Goal: Task Accomplishment & Management: Use online tool/utility

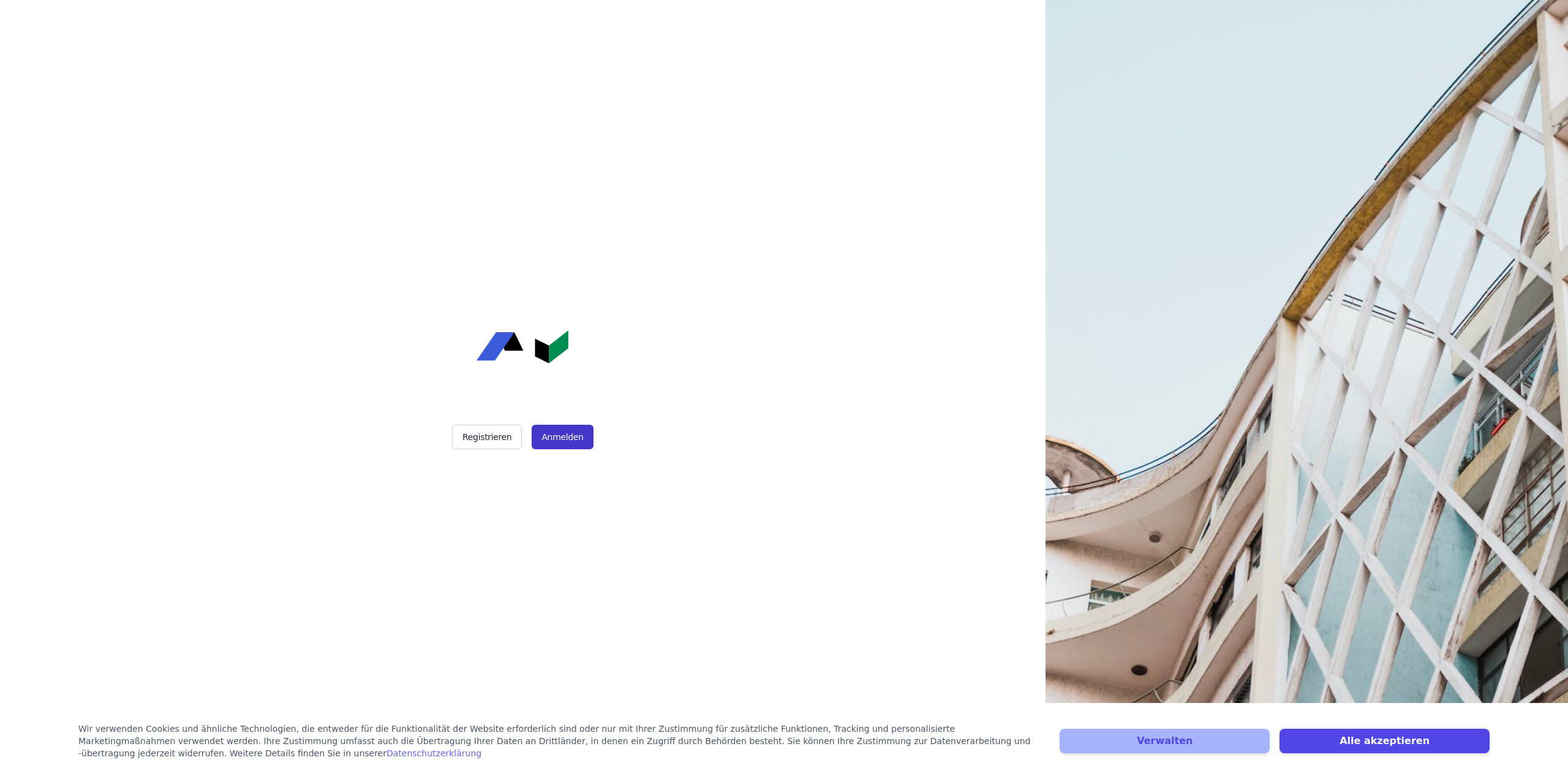
click at [548, 440] on button "Anmelden" at bounding box center [562, 436] width 61 height 25
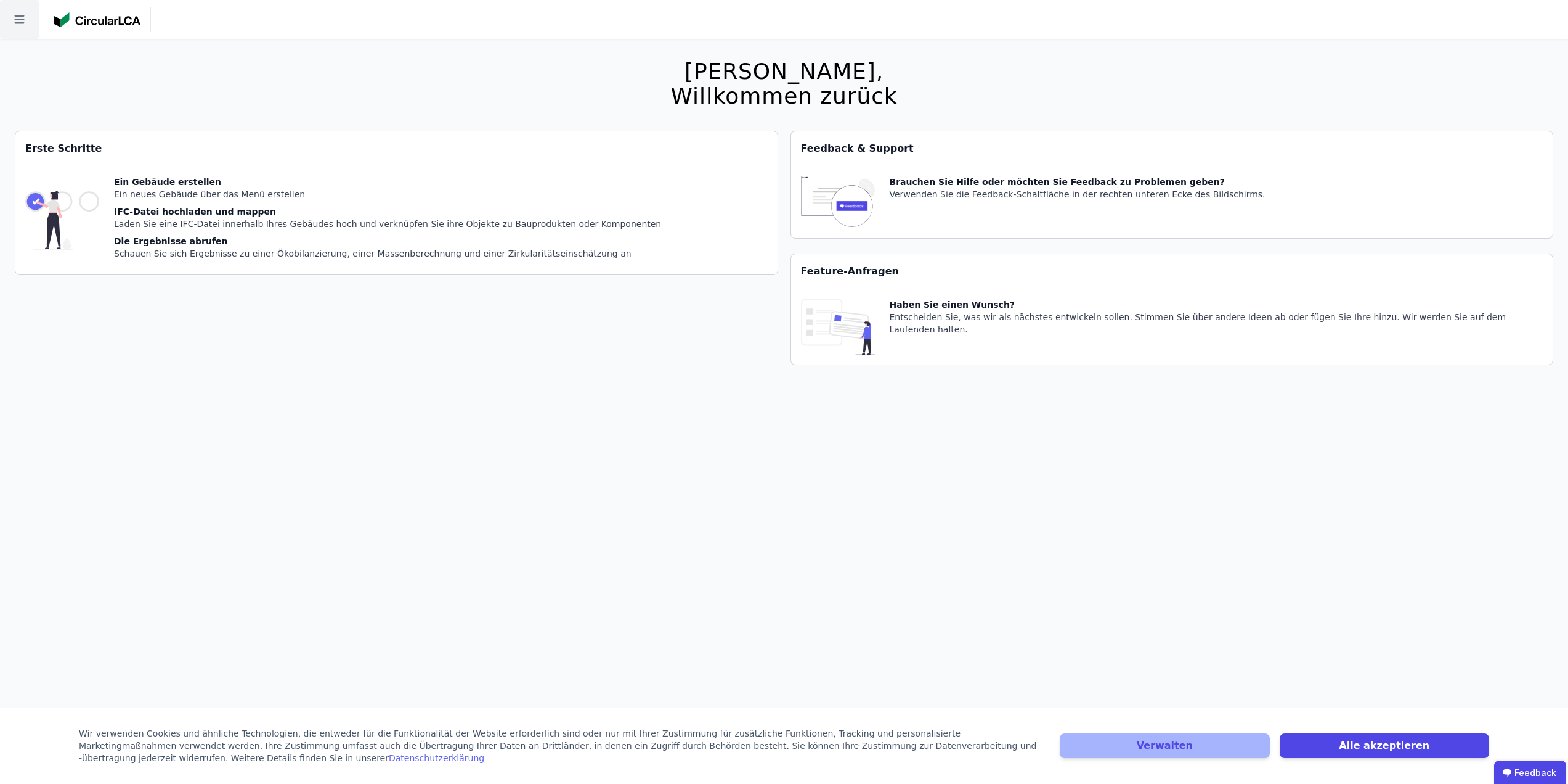
click at [20, 33] on icon at bounding box center [19, 19] width 38 height 39
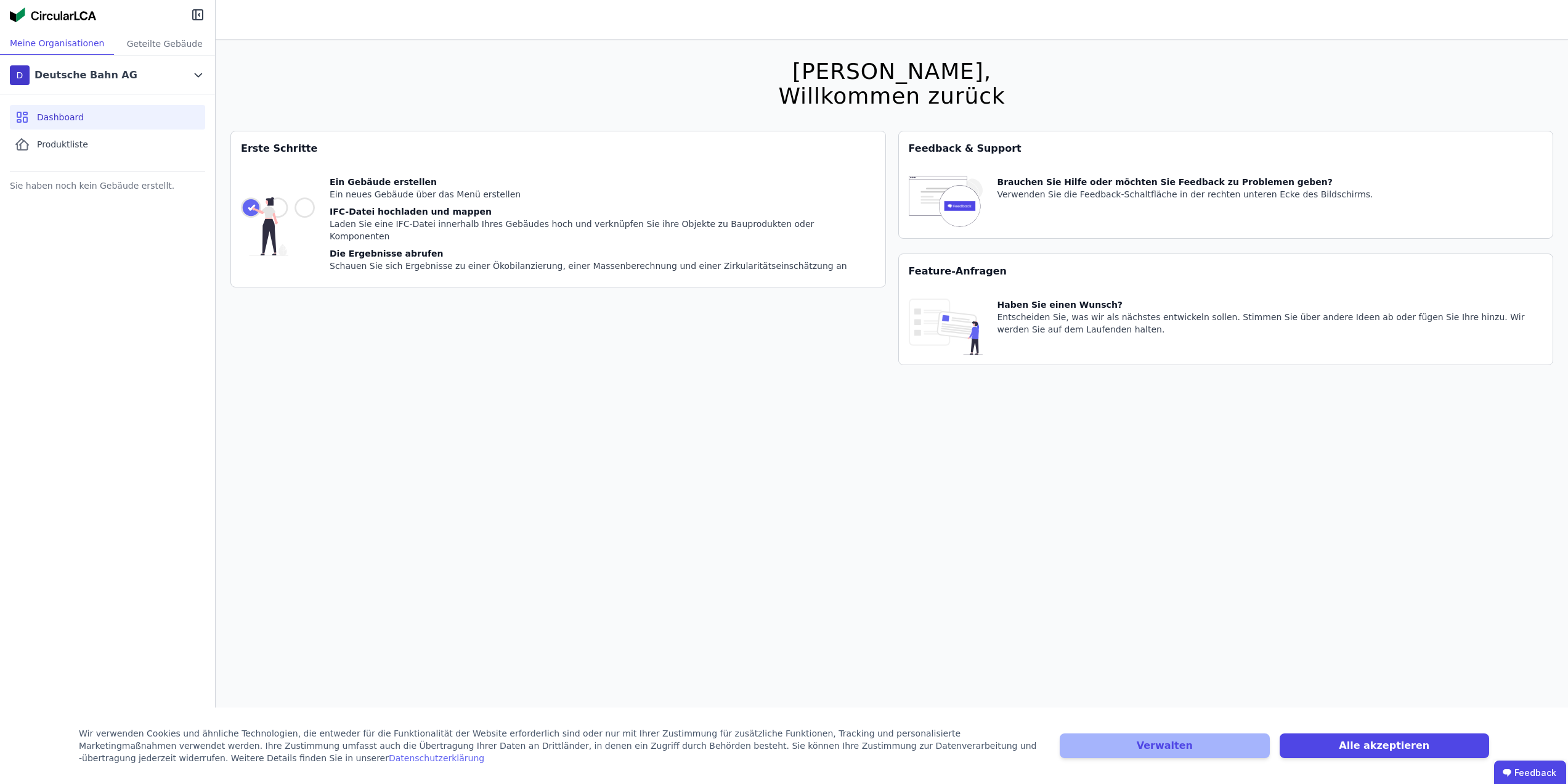
click at [69, 120] on span "Dashboard" at bounding box center [60, 116] width 47 height 12
click at [60, 145] on span "Produktliste" at bounding box center [62, 144] width 51 height 12
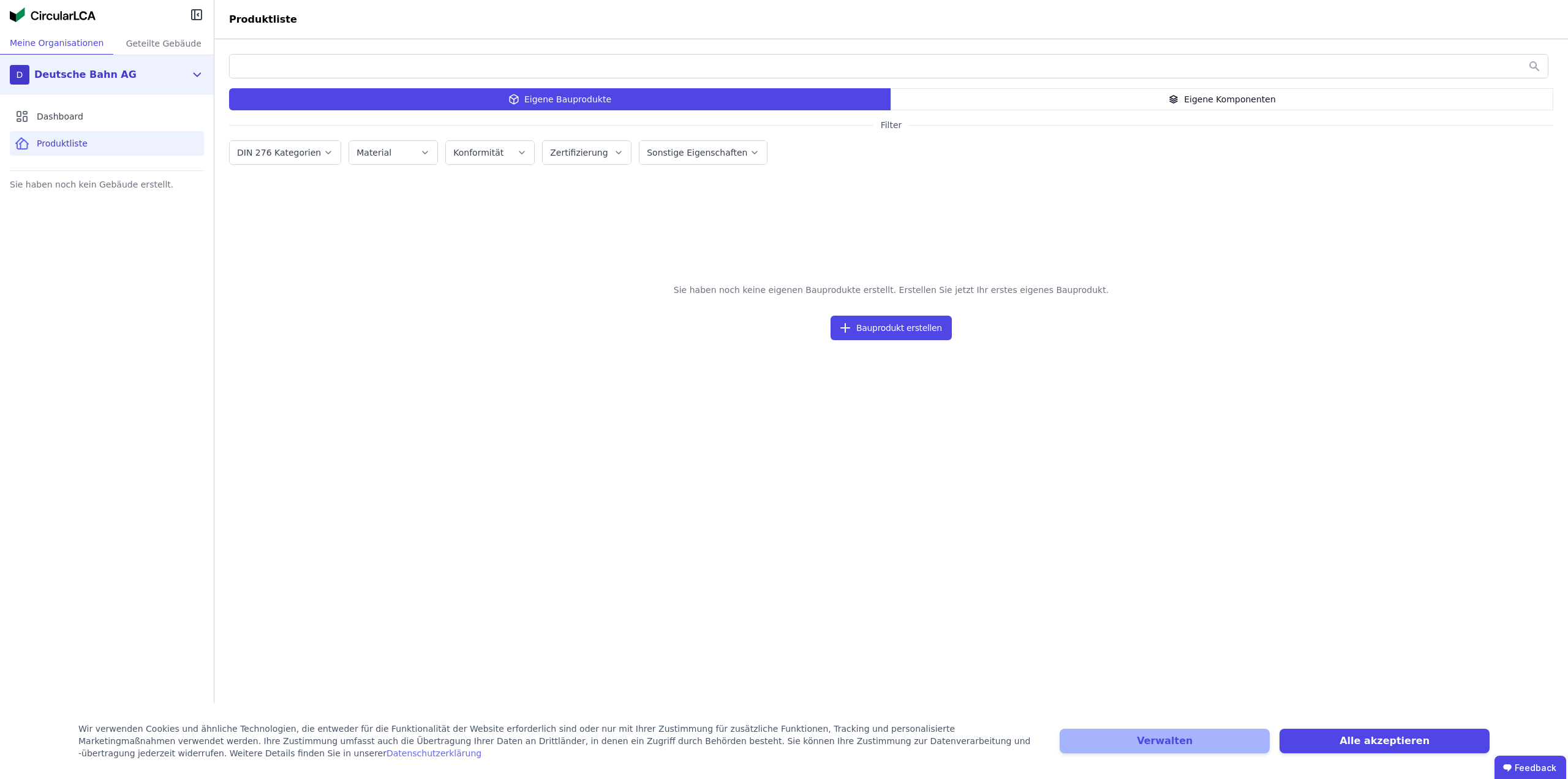
click at [171, 74] on div "D Deutsche Bahn AG" at bounding box center [97, 75] width 176 height 25
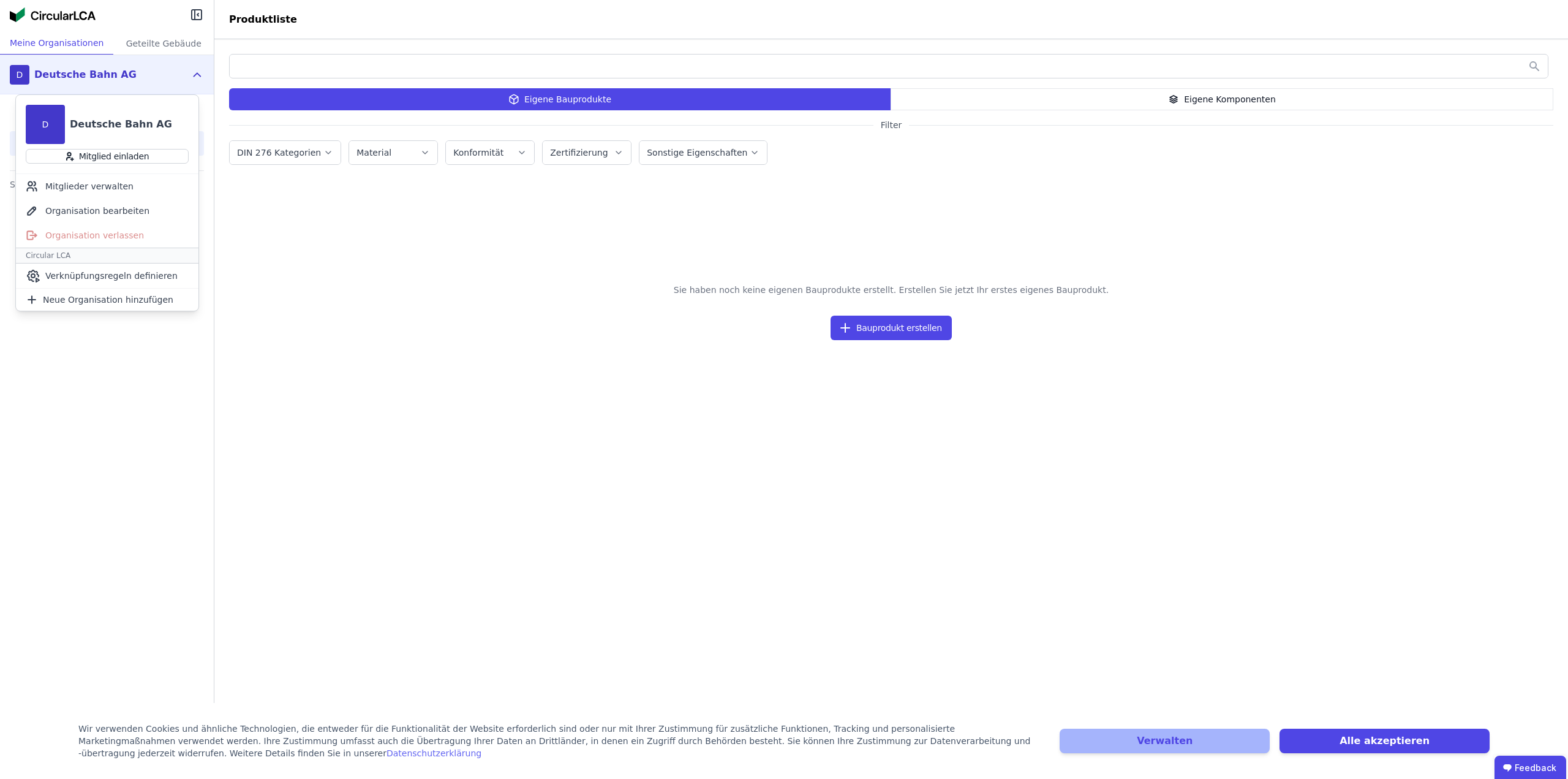
click at [46, 126] on div "D" at bounding box center [45, 124] width 39 height 39
click at [108, 122] on div "Deutsche Bahn AG" at bounding box center [121, 124] width 102 height 15
click at [623, 248] on div "Sie haben noch keine eigenen Bauprodukte erstellt. Erstellen Sie jetzt Ihr erst…" at bounding box center [891, 482] width 1325 height 515
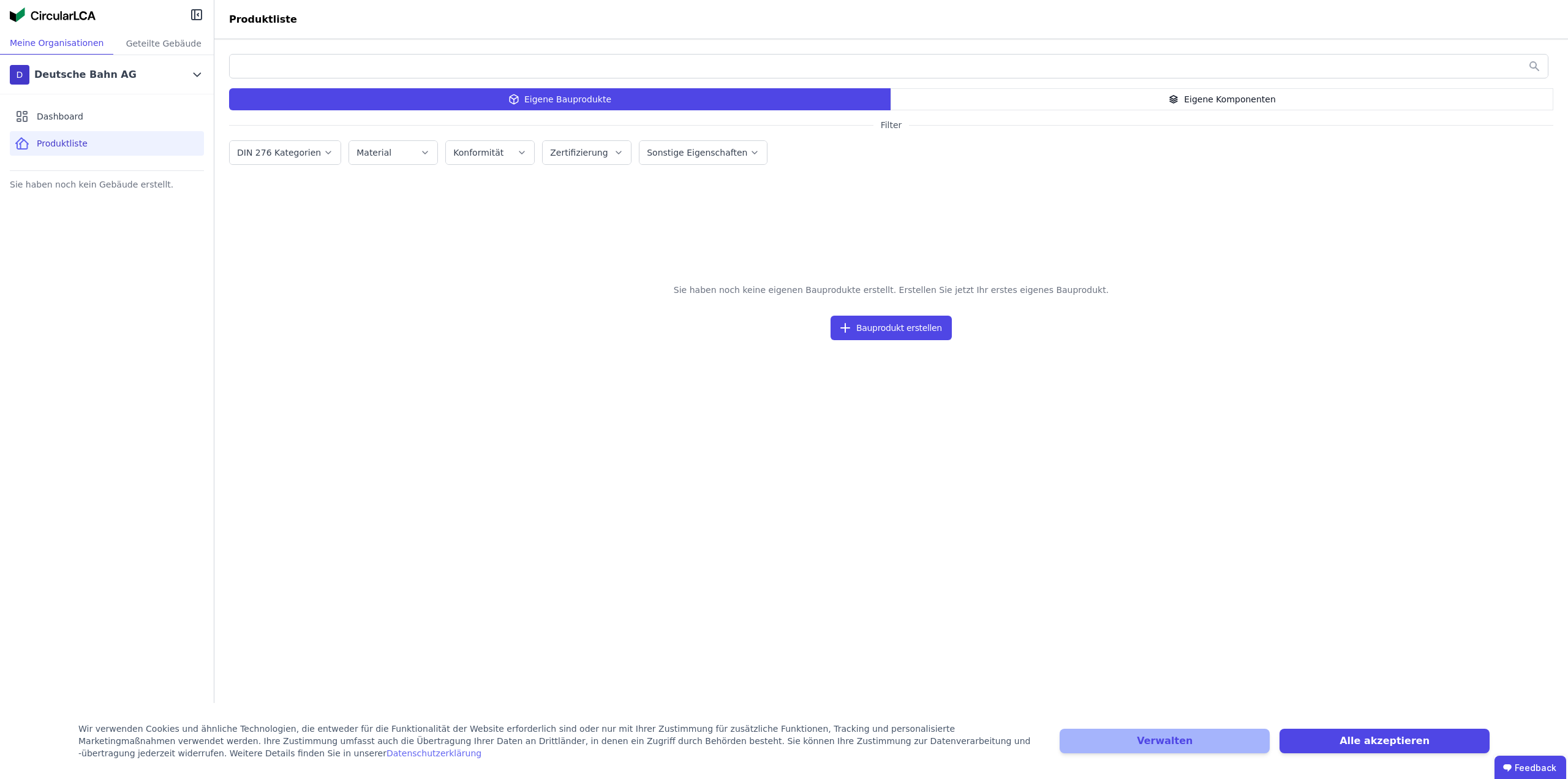
click at [552, 100] on div "Eigene Bauprodukte" at bounding box center [559, 99] width 661 height 22
click at [1369, 736] on button "Alle akzeptieren" at bounding box center [1385, 740] width 210 height 25
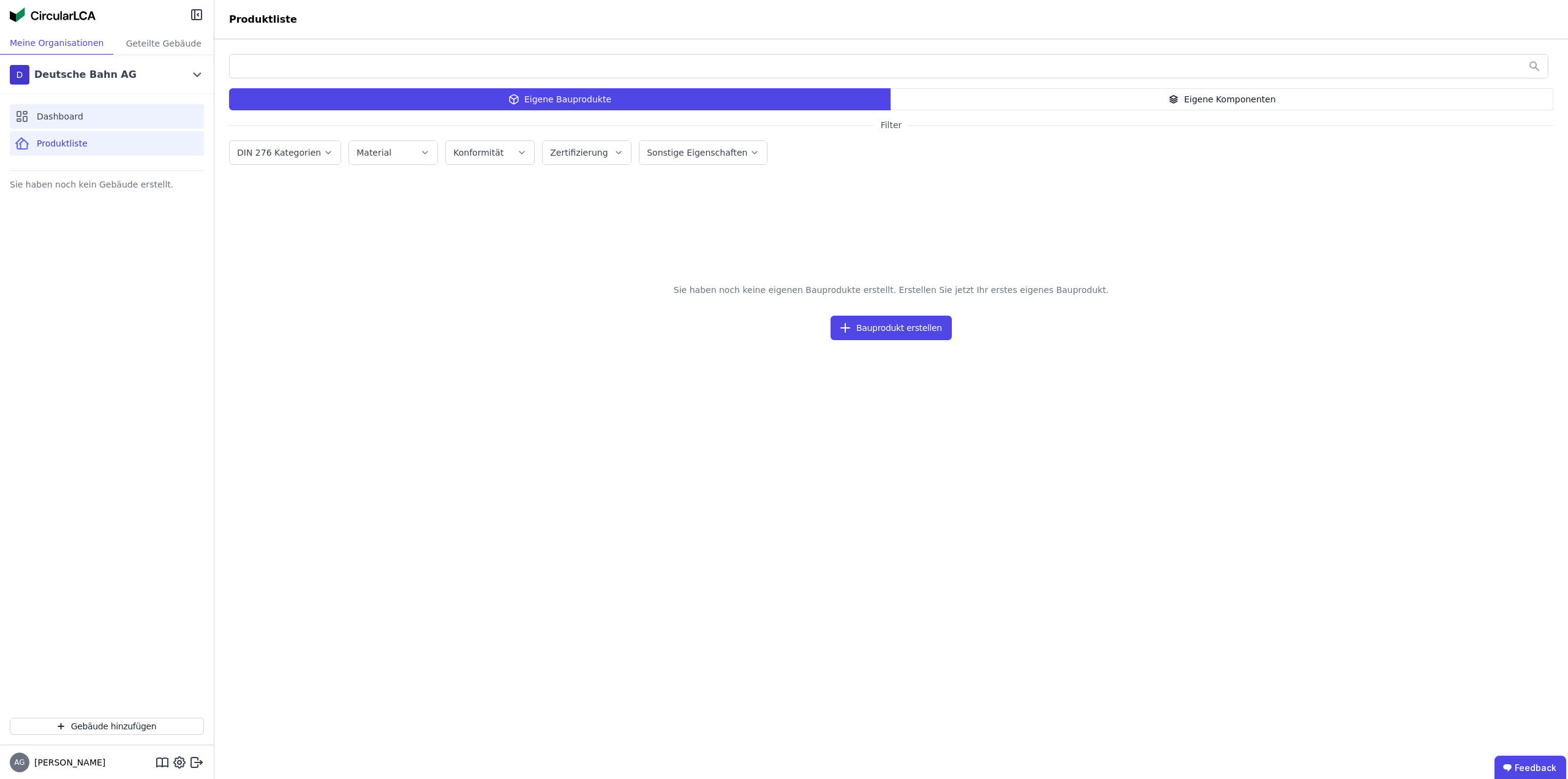
click at [49, 118] on span "Dashboard" at bounding box center [59, 116] width 46 height 12
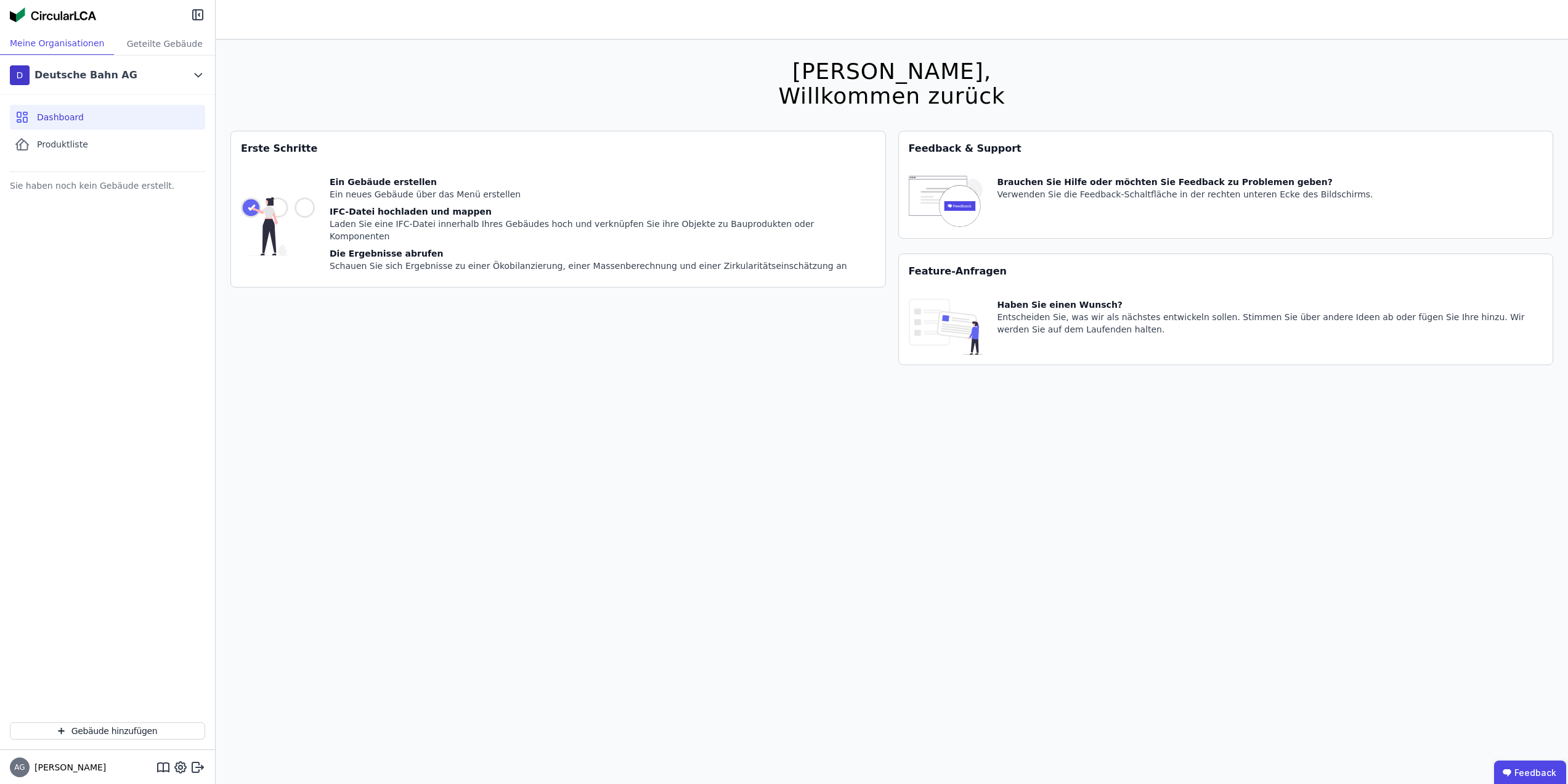
click at [298, 204] on img at bounding box center [278, 226] width 74 height 101
click at [315, 169] on div "Ein Gebäude erstellen Ein neues Gebäude über das Menü erstellen IFC-Datei hochl…" at bounding box center [558, 226] width 654 height 121
click at [432, 165] on div "Erste Schritte" at bounding box center [558, 149] width 654 height 35
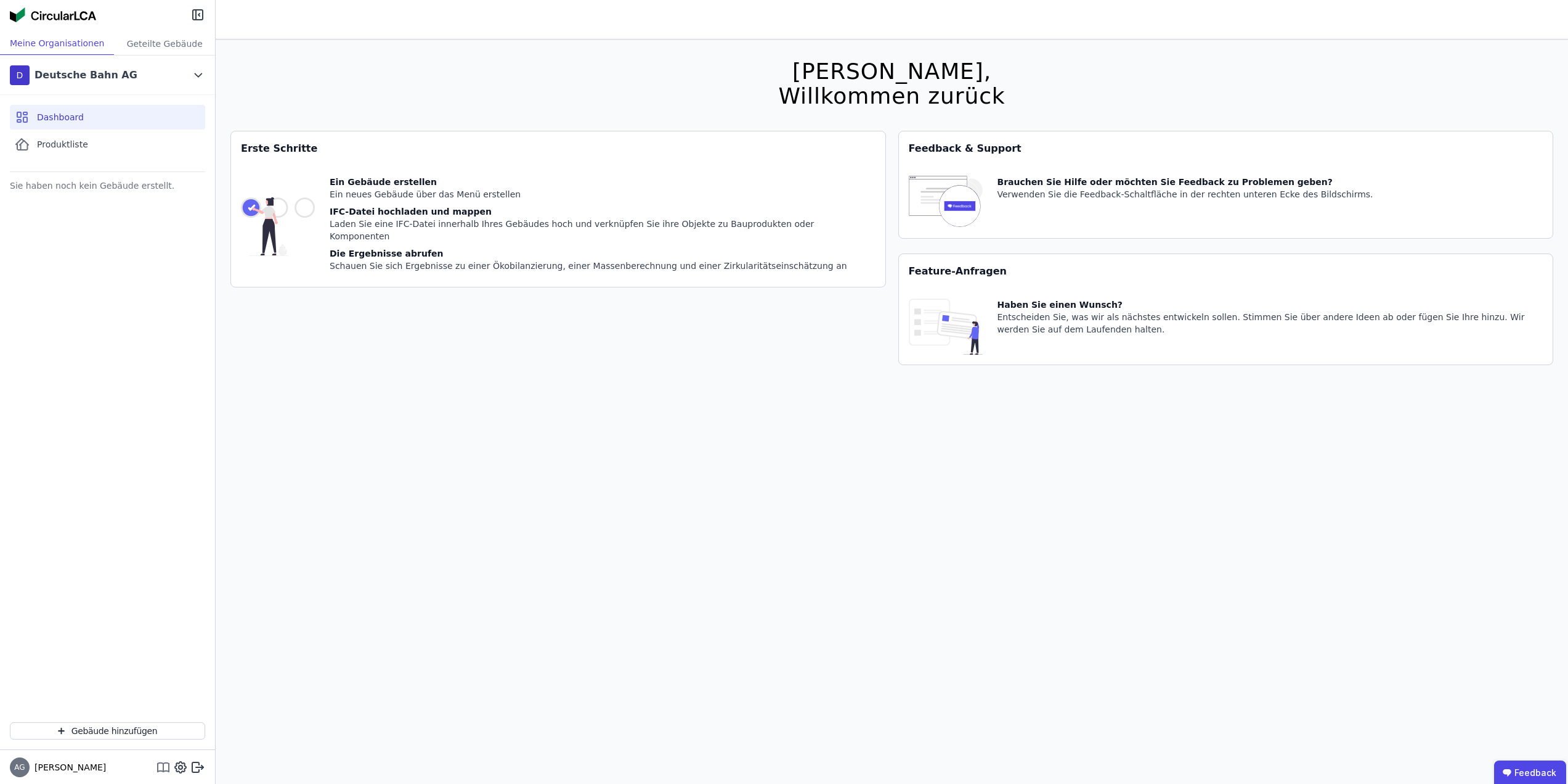
click at [159, 768] on icon at bounding box center [163, 767] width 15 height 15
click at [157, 44] on div "Geteilte Gebäude" at bounding box center [164, 43] width 101 height 23
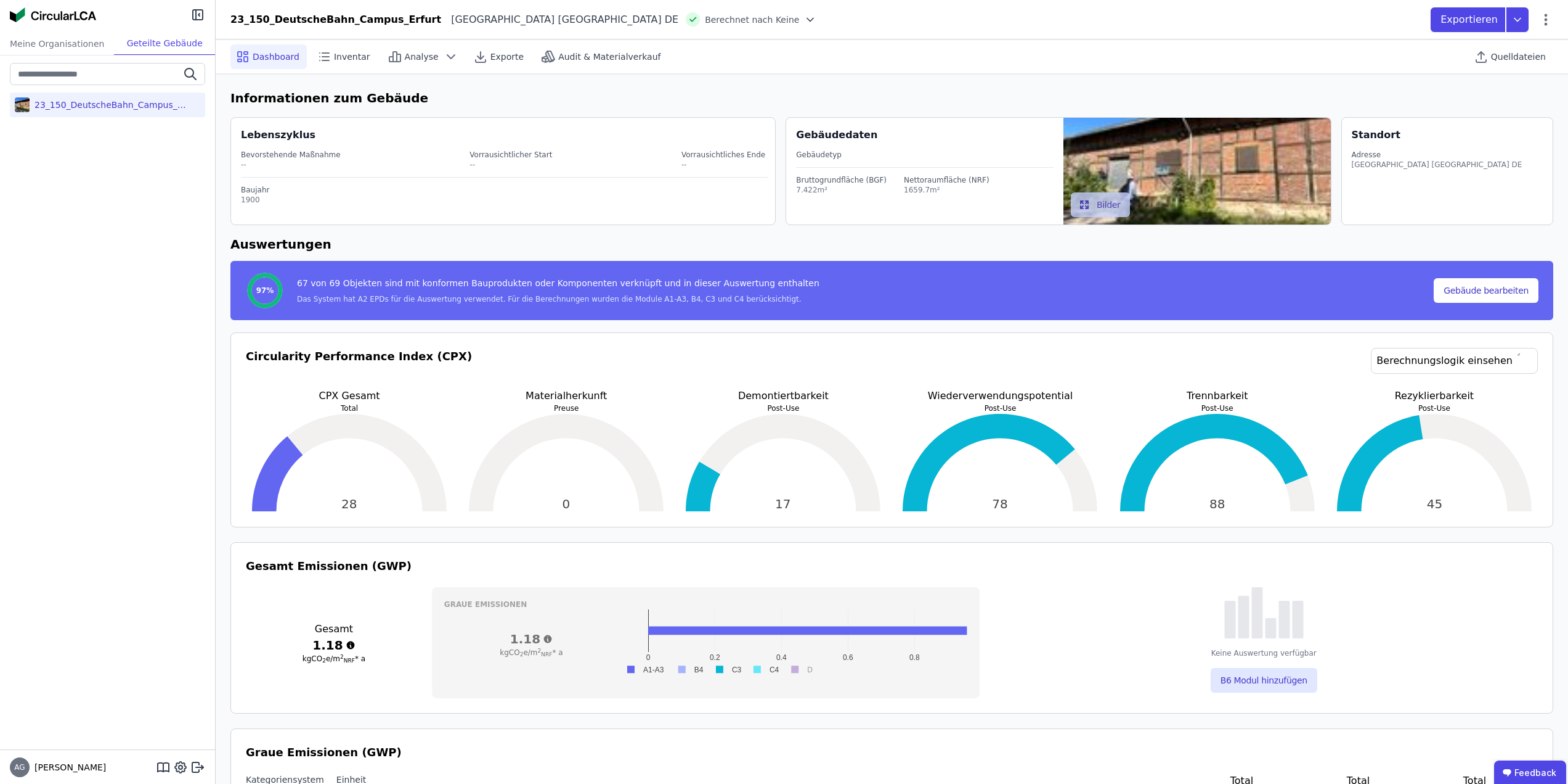
click at [1100, 212] on button "Bilder" at bounding box center [1101, 204] width 60 height 25
click at [77, 105] on div "23_150_DeutscheBahn_Campus_Erfurt" at bounding box center [109, 105] width 160 height 12
click at [444, 59] on icon at bounding box center [451, 57] width 15 height 15
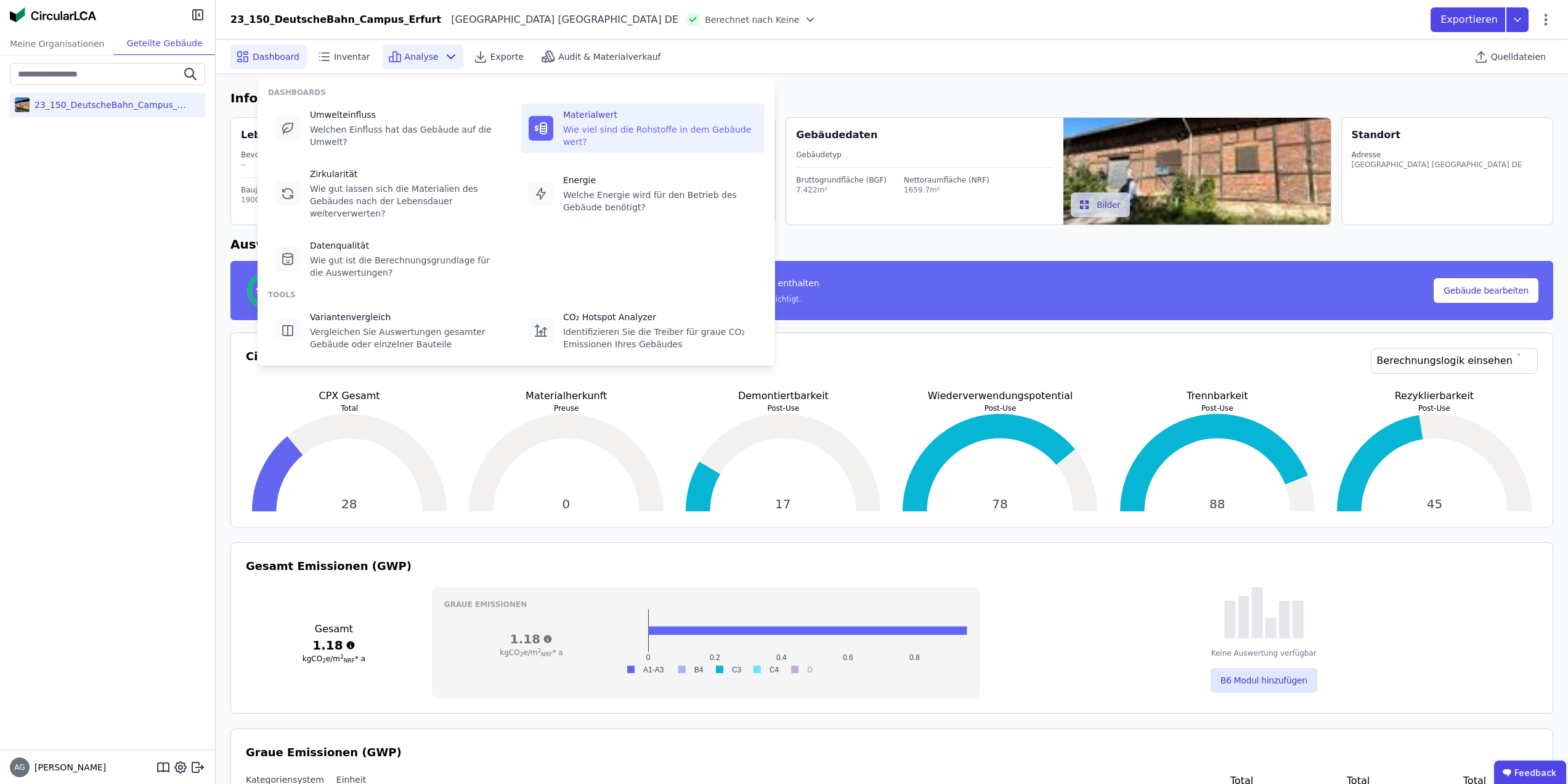
click at [607, 124] on div "Wie viel sind die Rohstoffe in dem Gebäude wert?" at bounding box center [661, 135] width 194 height 25
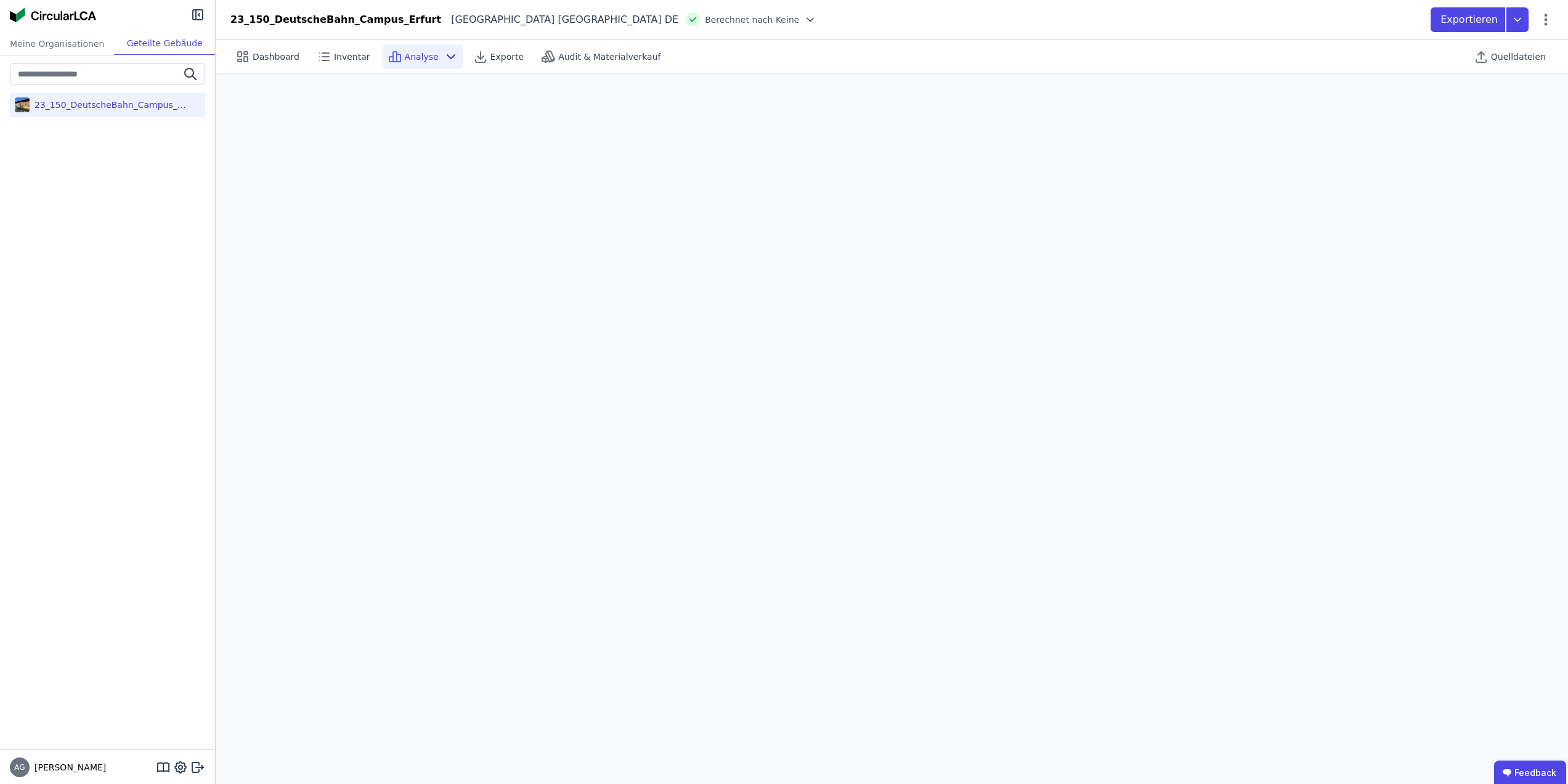
click at [799, 18] on div at bounding box center [807, 19] width 17 height 12
click at [76, 108] on div "23_150_DeutscheBahn_Campus_Erfurt" at bounding box center [109, 105] width 160 height 12
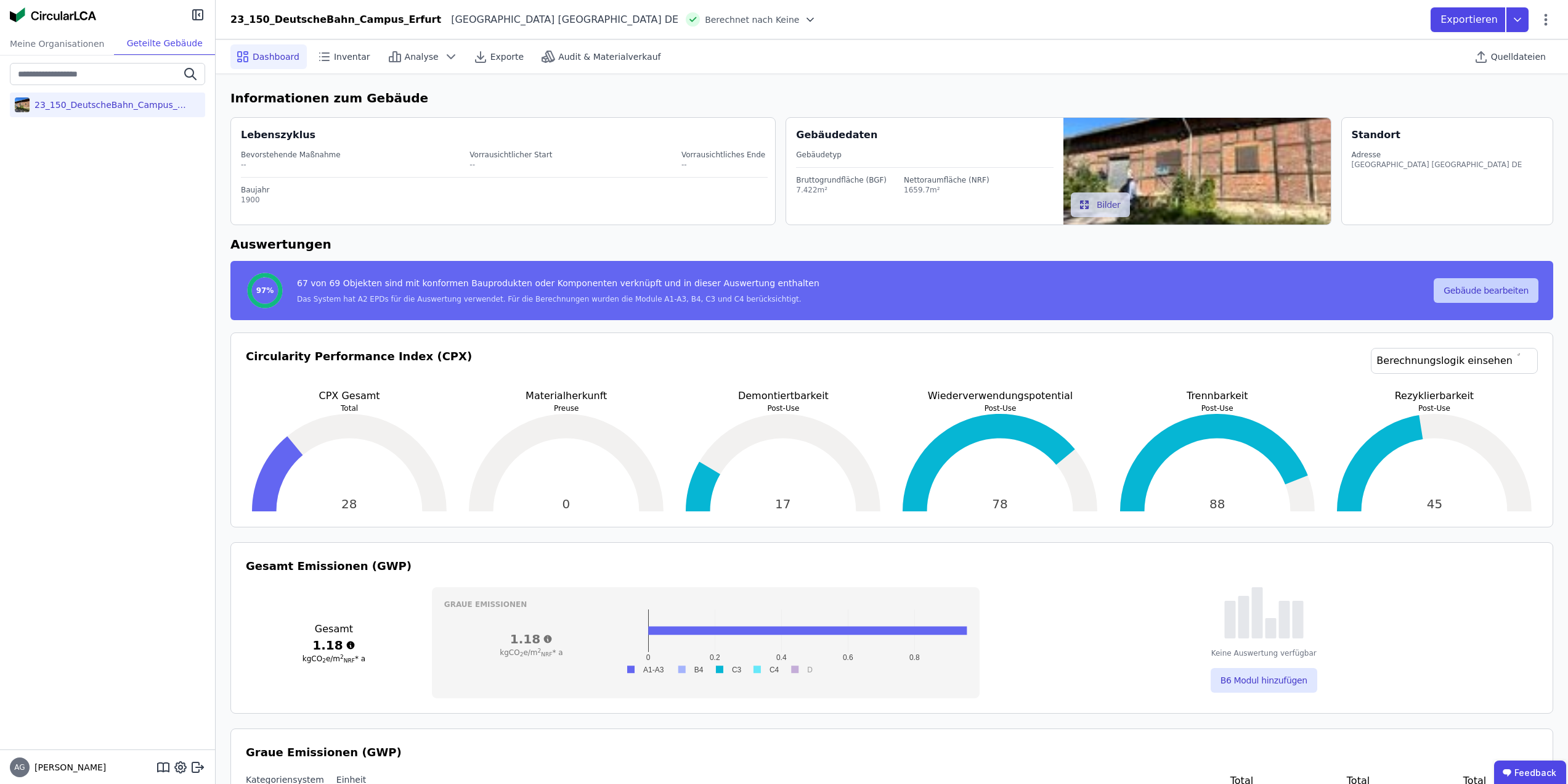
click at [1506, 287] on button "Gebäude bearbeiten" at bounding box center [1486, 290] width 104 height 25
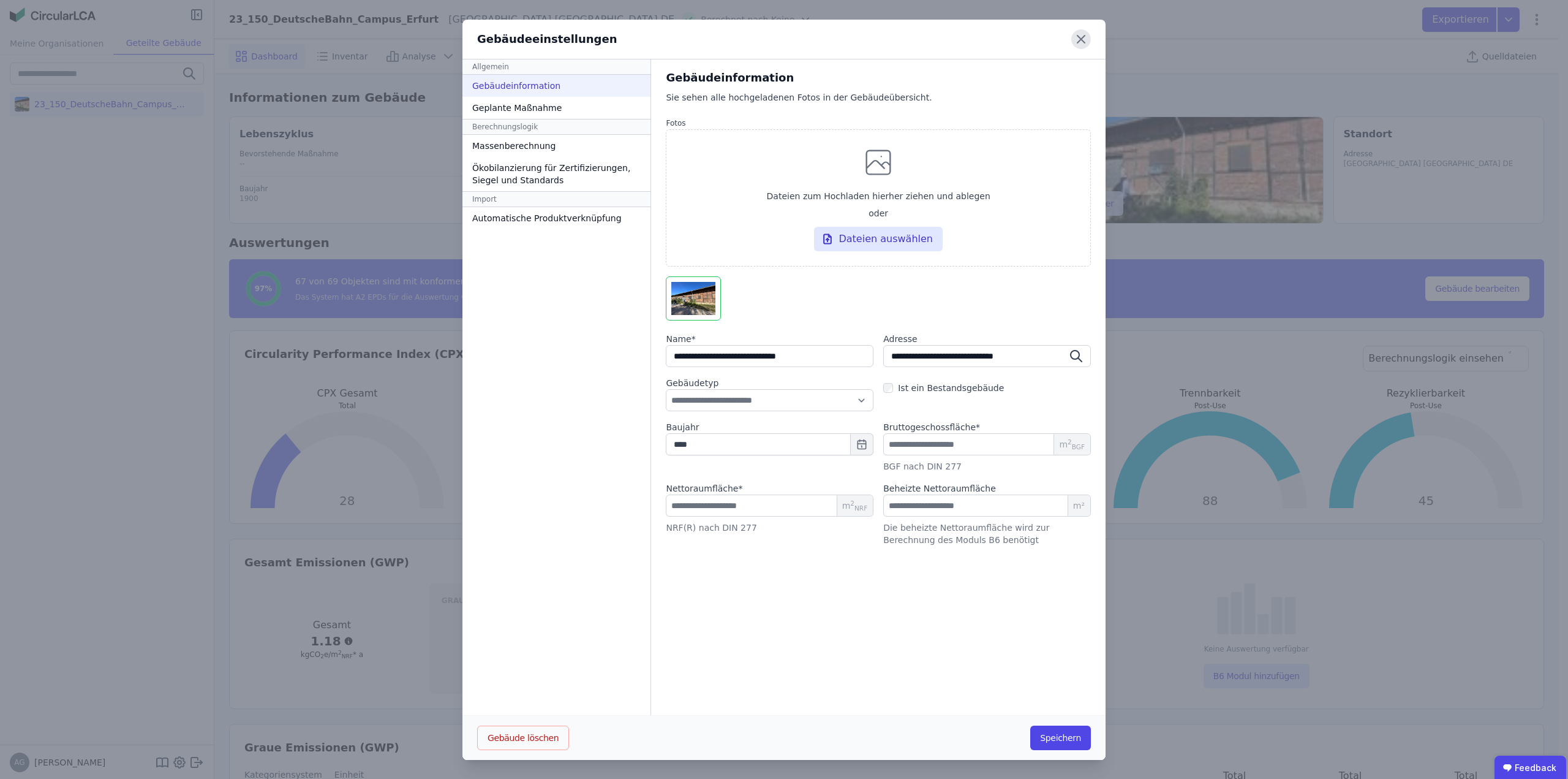
click at [1080, 38] on icon at bounding box center [1081, 39] width 20 height 20
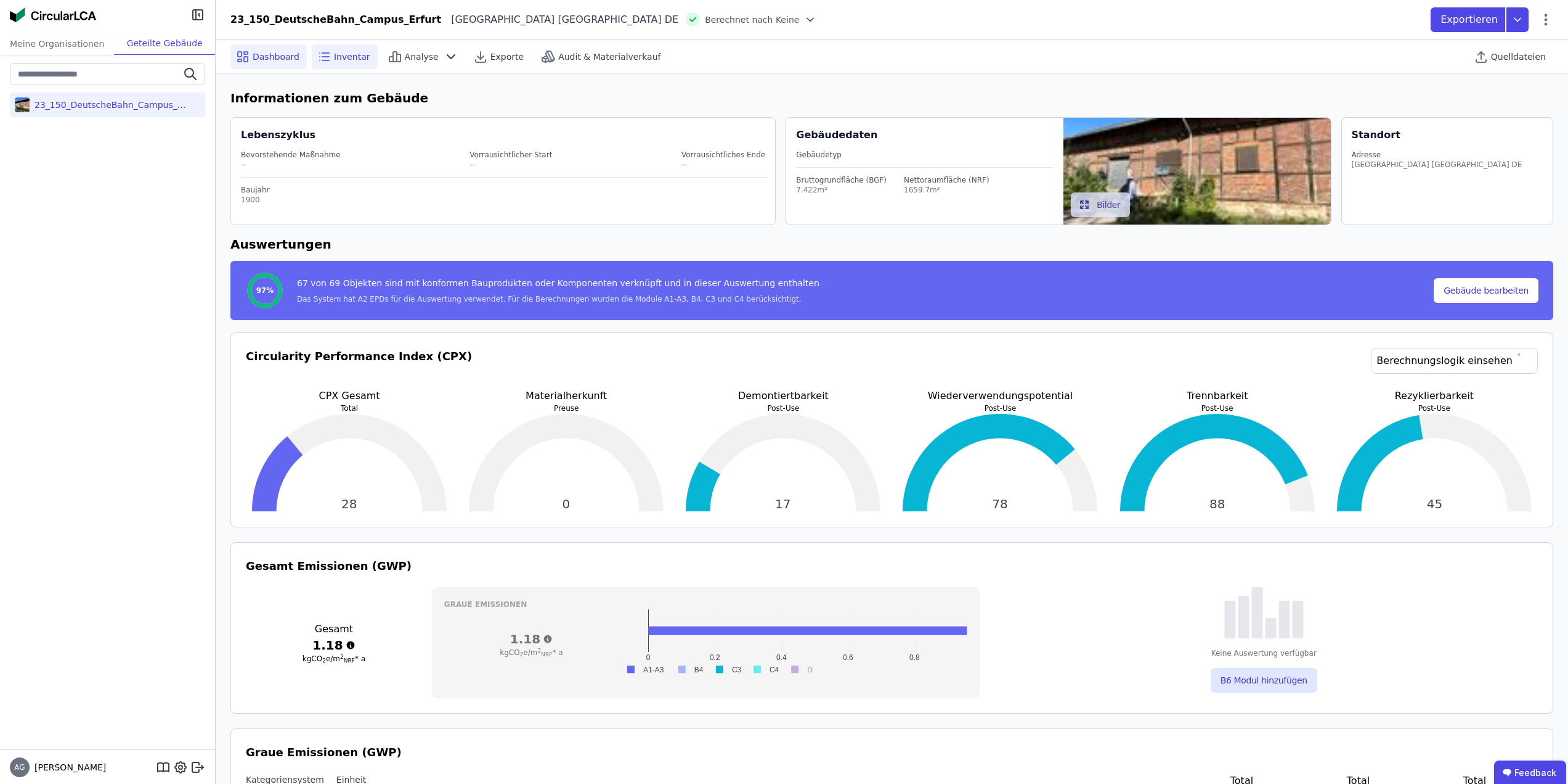
click at [335, 58] on span "Inventar" at bounding box center [352, 56] width 37 height 12
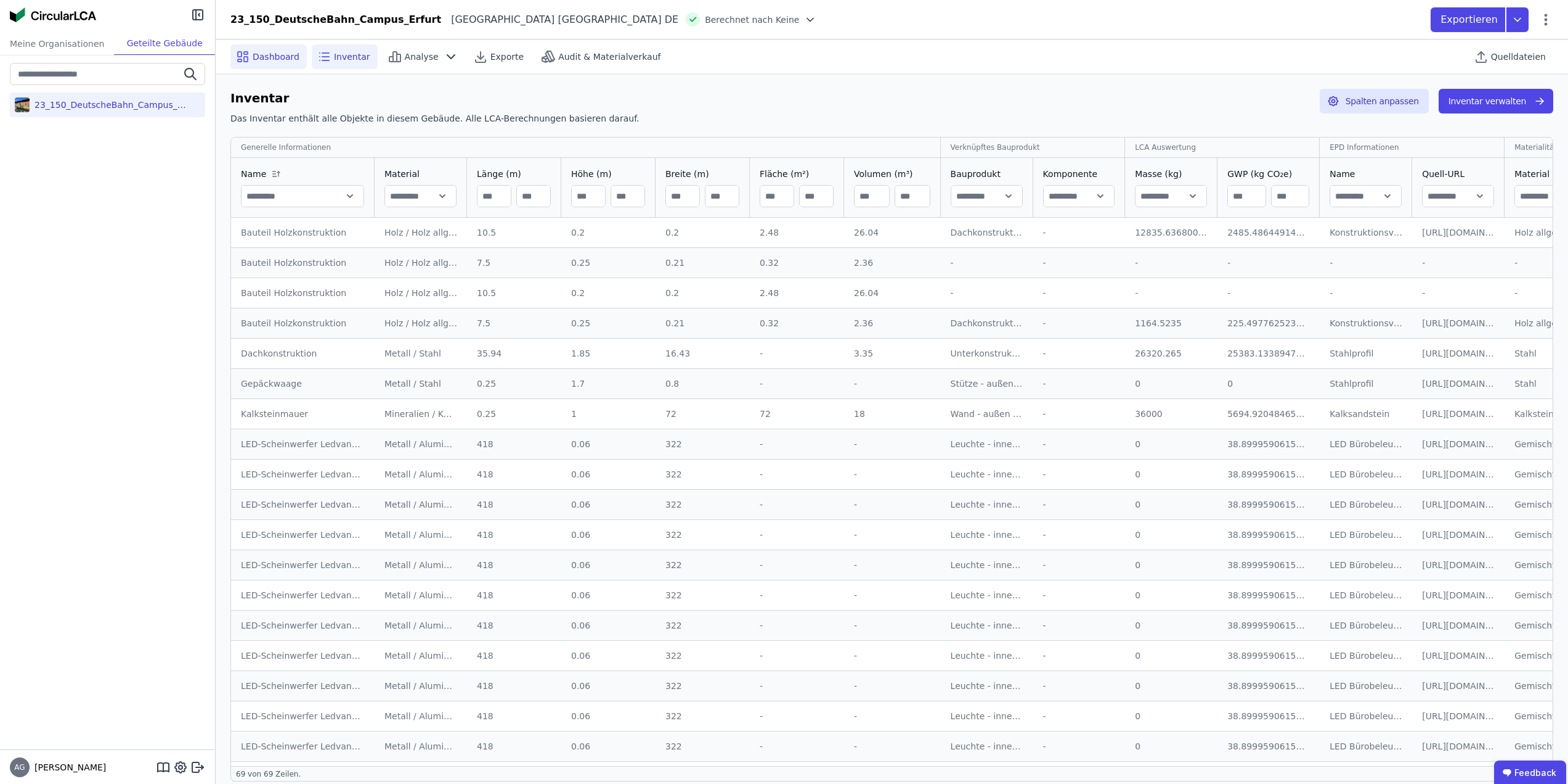
click at [260, 56] on span "Dashboard" at bounding box center [276, 56] width 47 height 12
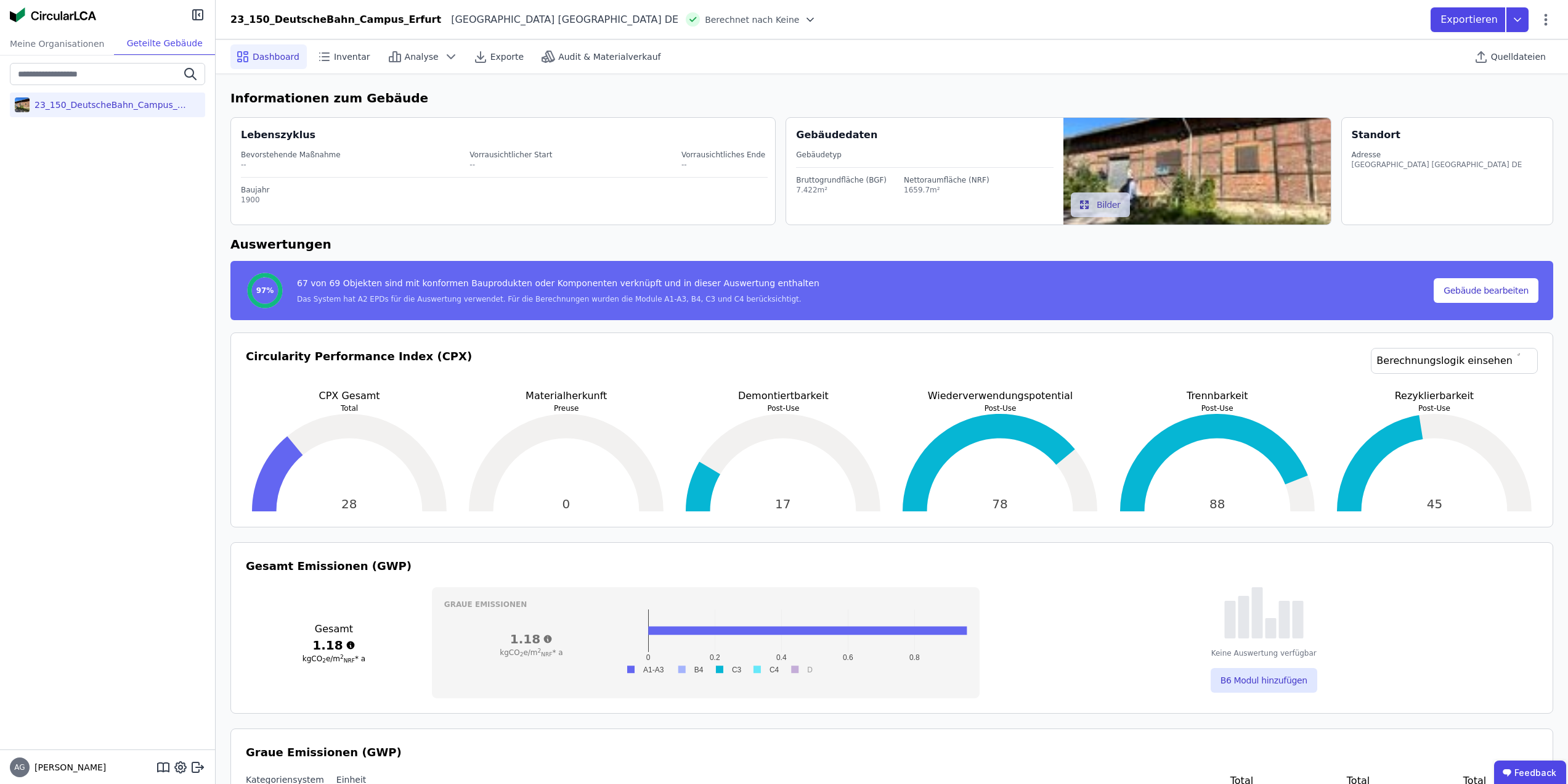
click at [279, 468] on div "28" at bounding box center [349, 462] width 207 height 99
click at [380, 484] on div "28" at bounding box center [349, 462] width 207 height 99
click at [318, 58] on icon at bounding box center [324, 57] width 15 height 15
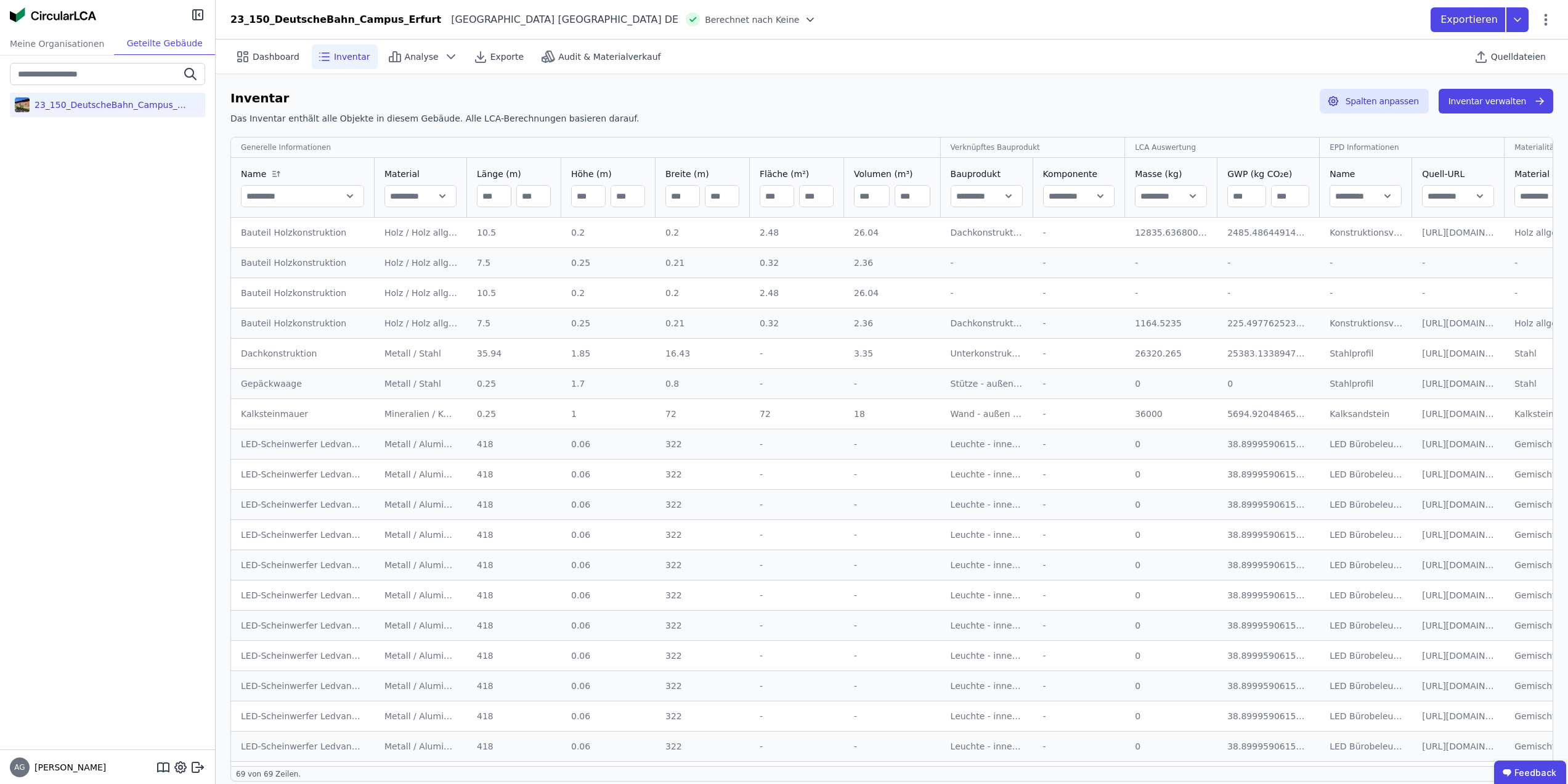
click at [444, 198] on input "text" at bounding box center [420, 196] width 71 height 22
click at [349, 199] on input "text" at bounding box center [302, 196] width 122 height 22
click at [353, 196] on input "text" at bounding box center [302, 196] width 122 height 22
click at [1530, 60] on span "Quelldateien" at bounding box center [1519, 56] width 55 height 12
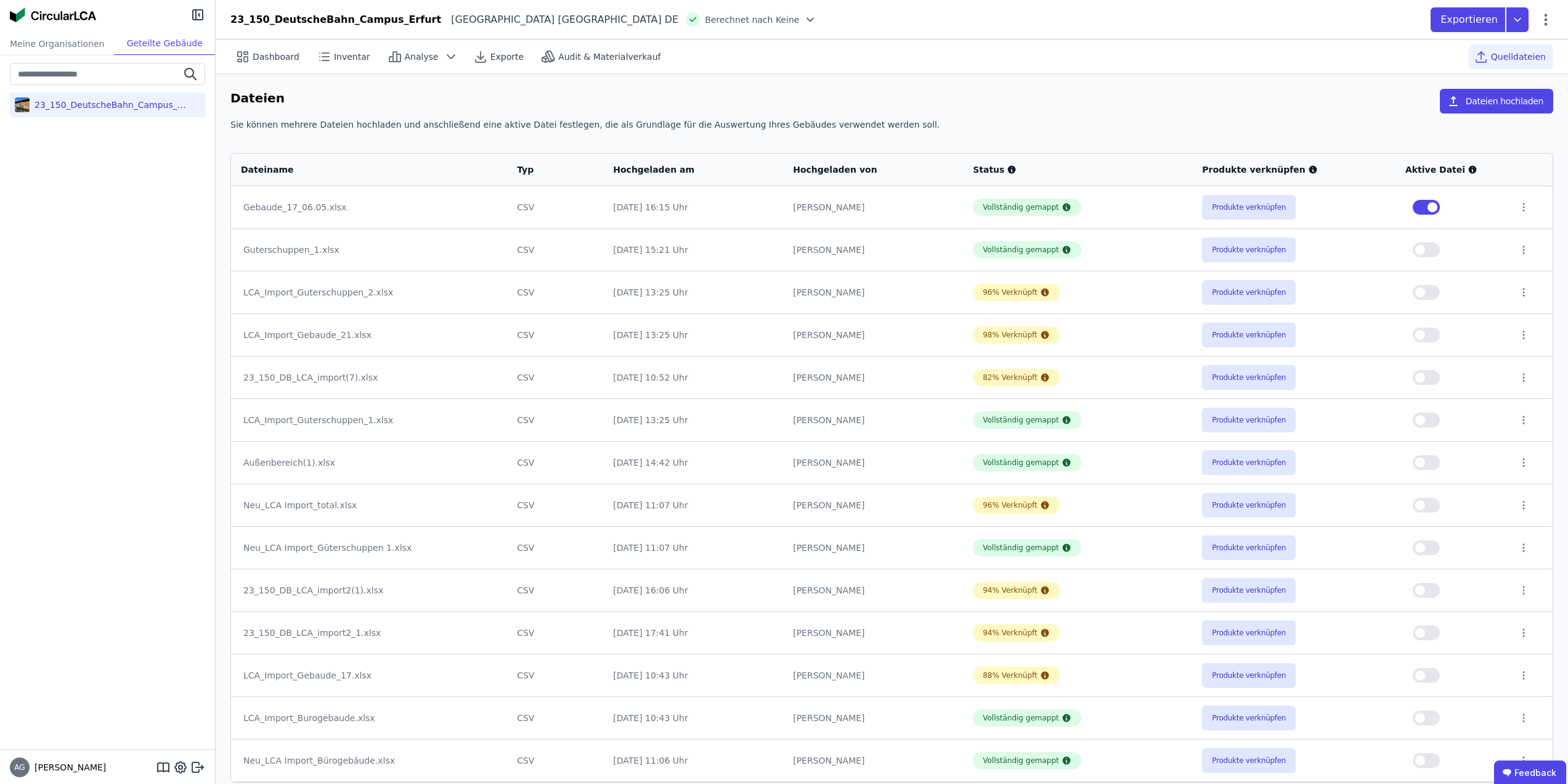
click at [1420, 206] on button "button" at bounding box center [1427, 207] width 27 height 15
click at [1429, 289] on button "button" at bounding box center [1427, 293] width 27 height 15
click at [1428, 294] on button "button" at bounding box center [1427, 293] width 27 height 15
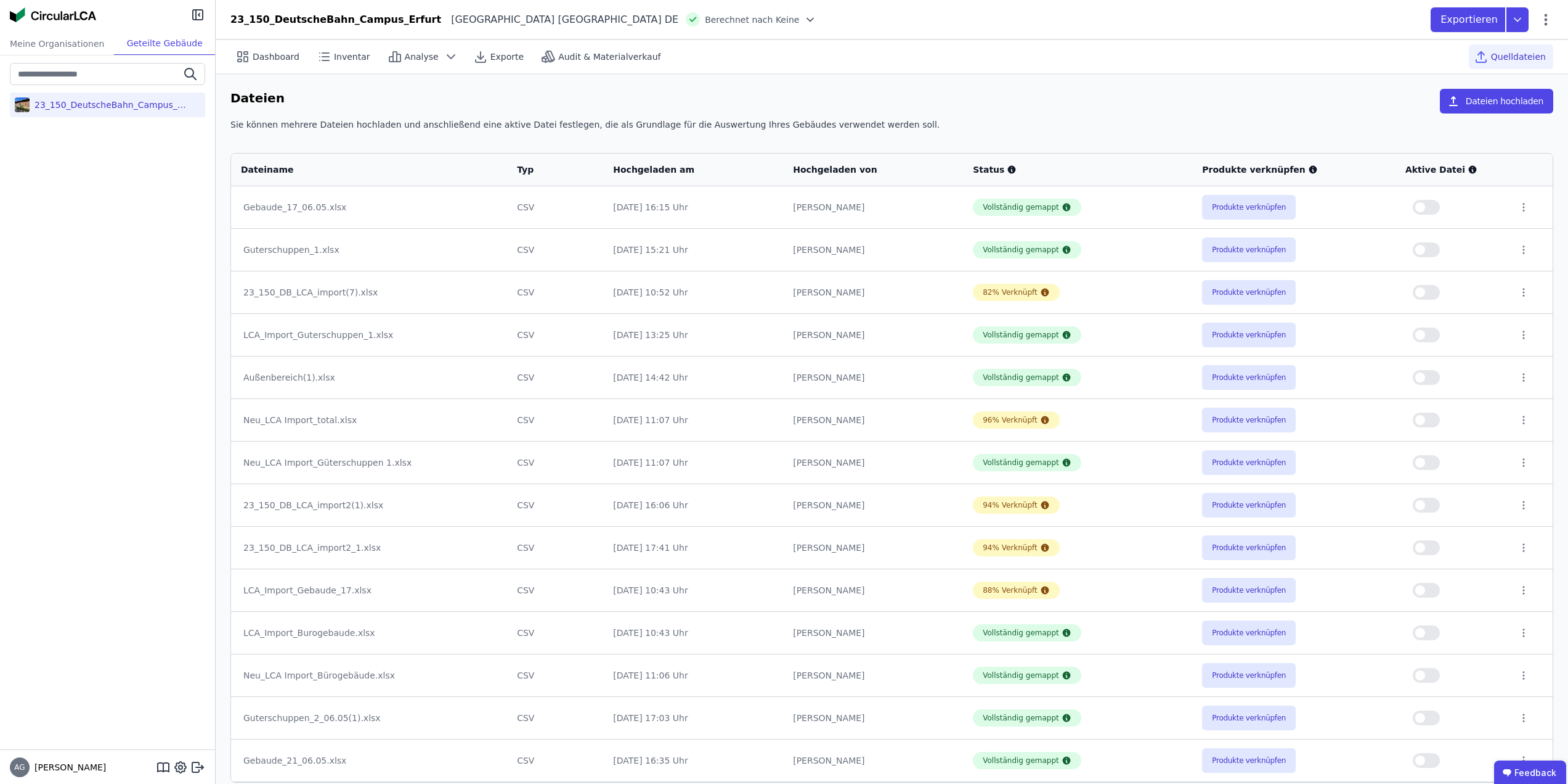
click at [1429, 717] on button "button" at bounding box center [1427, 718] width 27 height 15
click at [1259, 720] on button "Produkte verknüpfen" at bounding box center [1249, 717] width 93 height 25
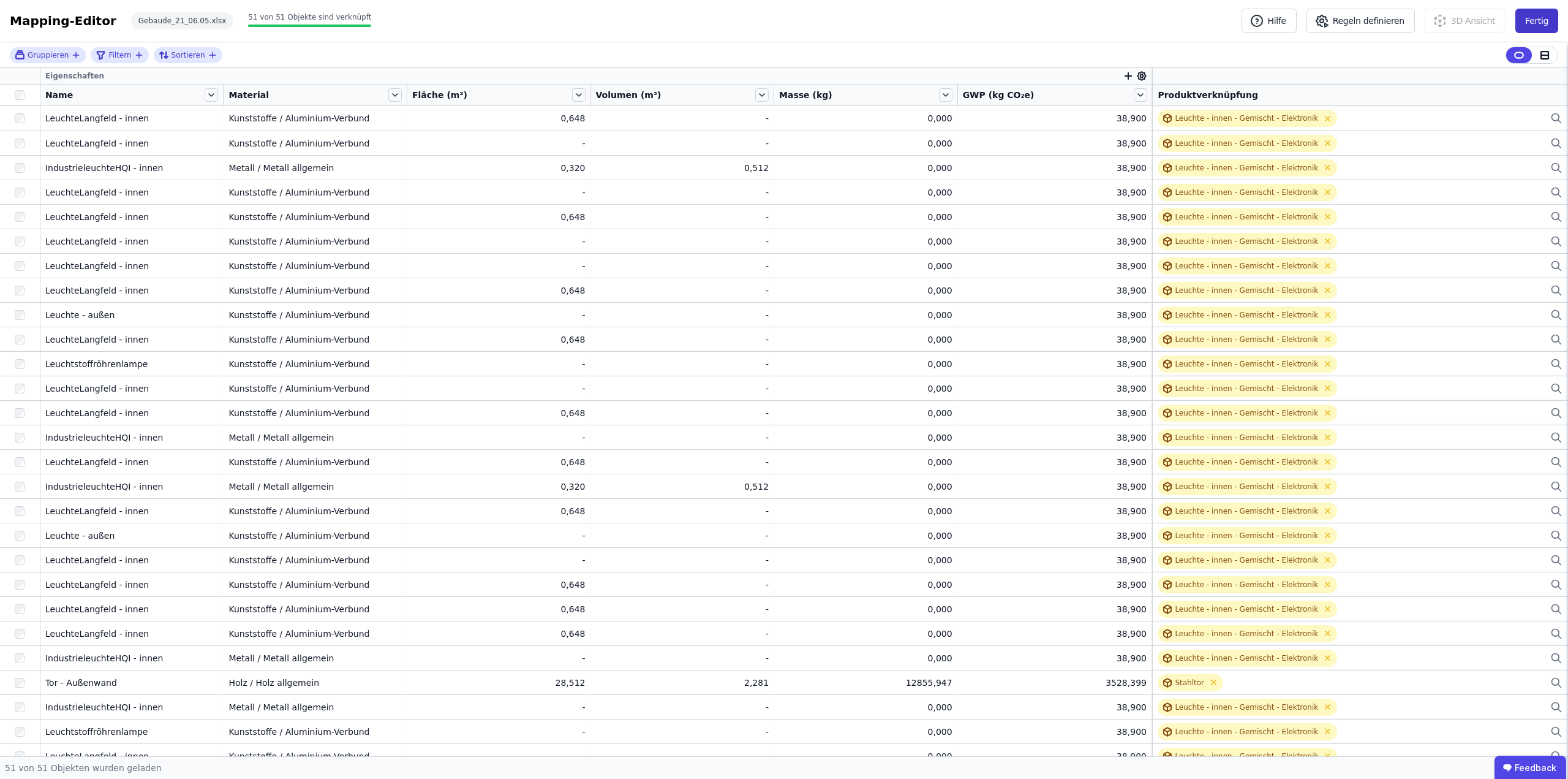
click at [1517, 20] on button "Fertig" at bounding box center [1536, 20] width 43 height 25
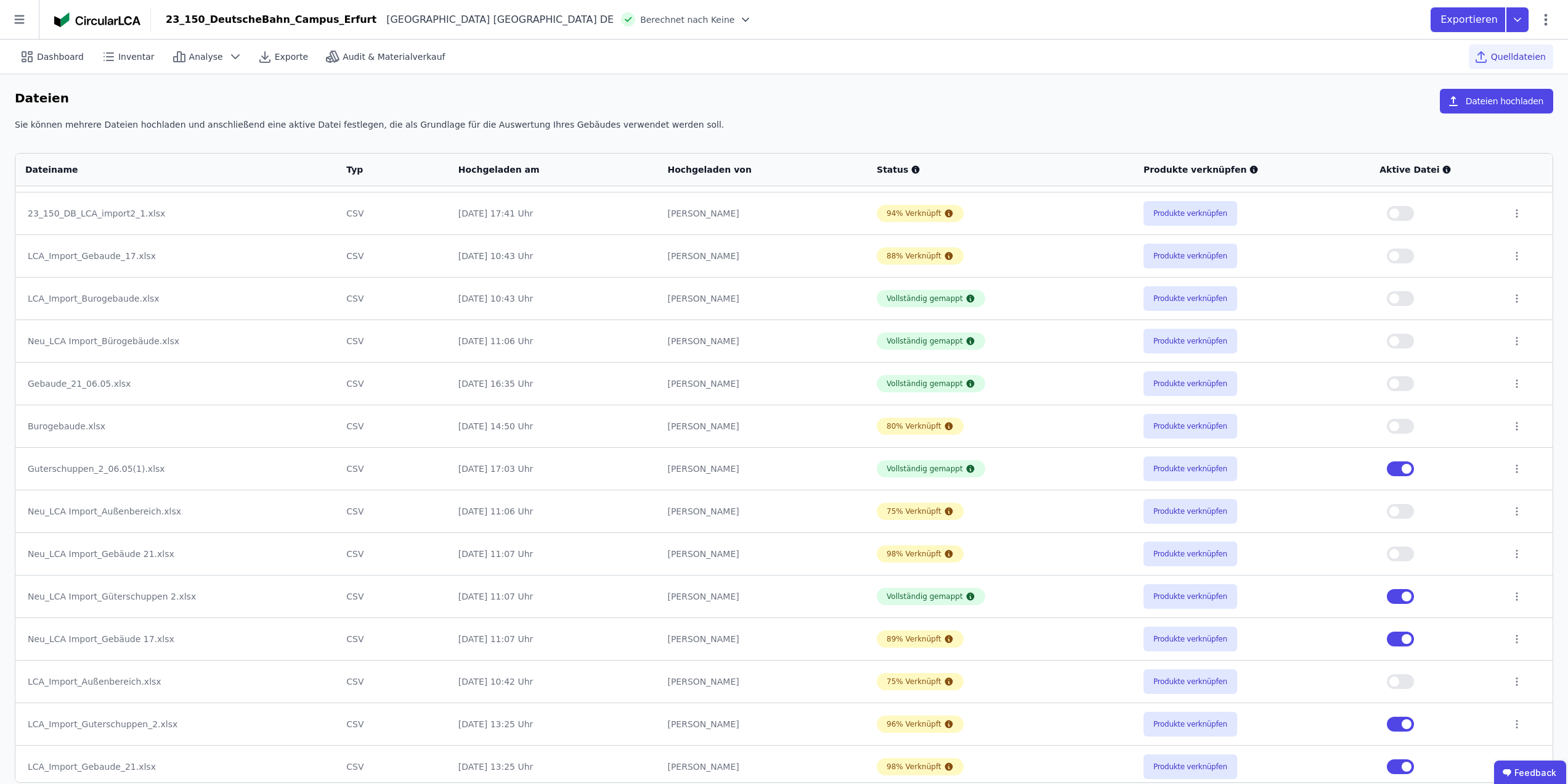
scroll to position [370, 0]
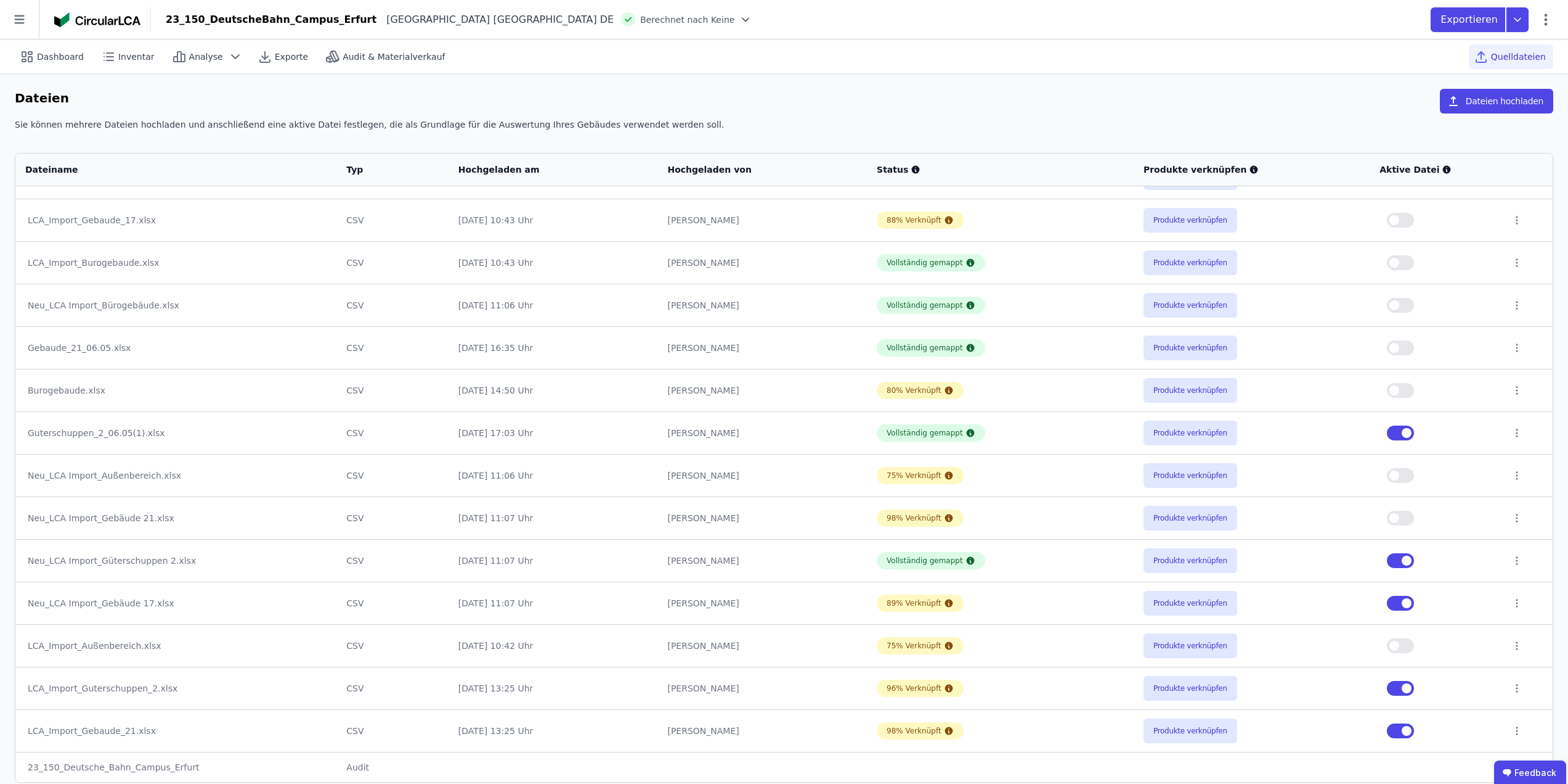
click at [1397, 602] on button "button" at bounding box center [1401, 603] width 27 height 15
click at [1397, 730] on button "button" at bounding box center [1401, 731] width 27 height 15
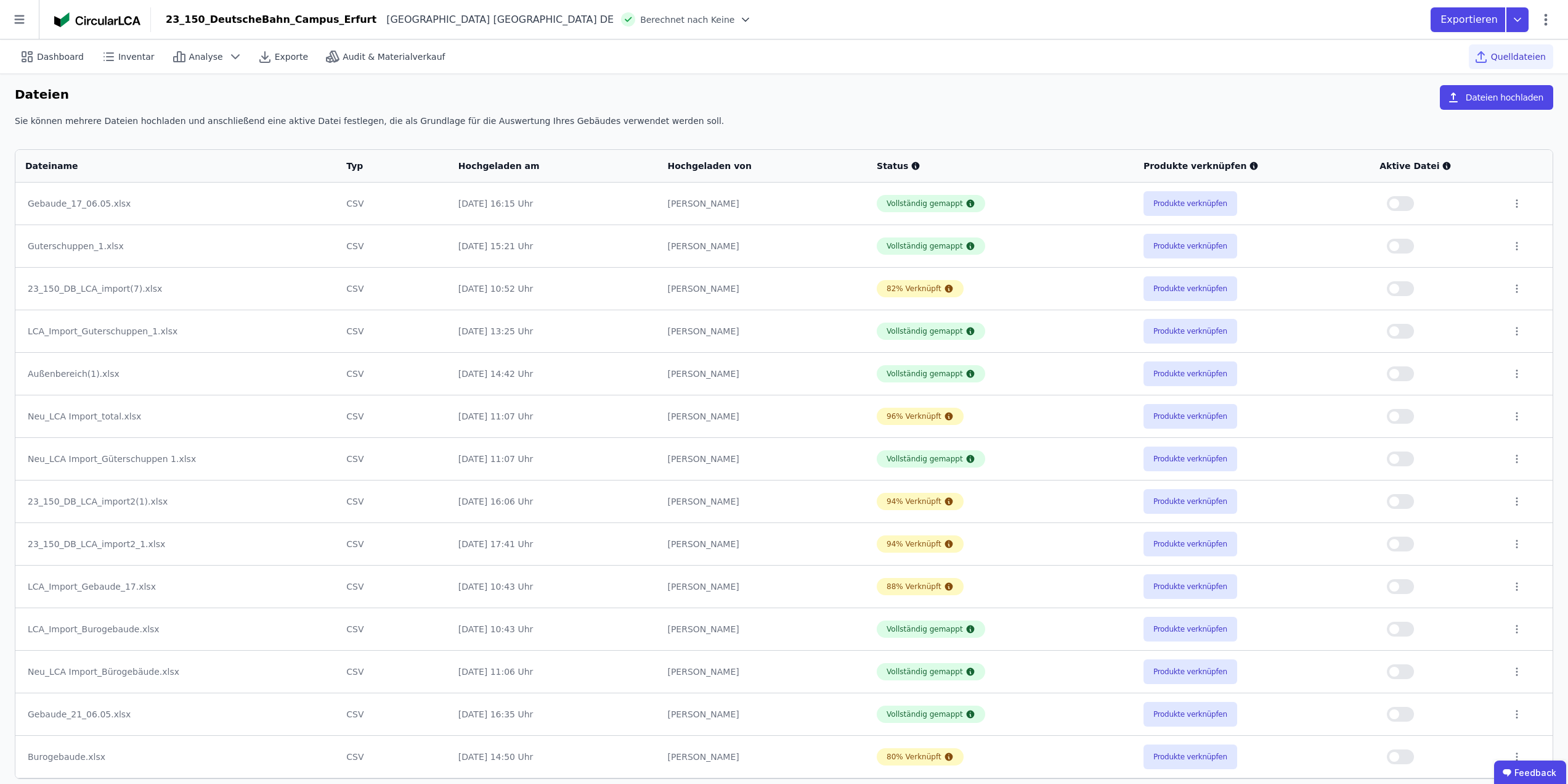
scroll to position [0, 0]
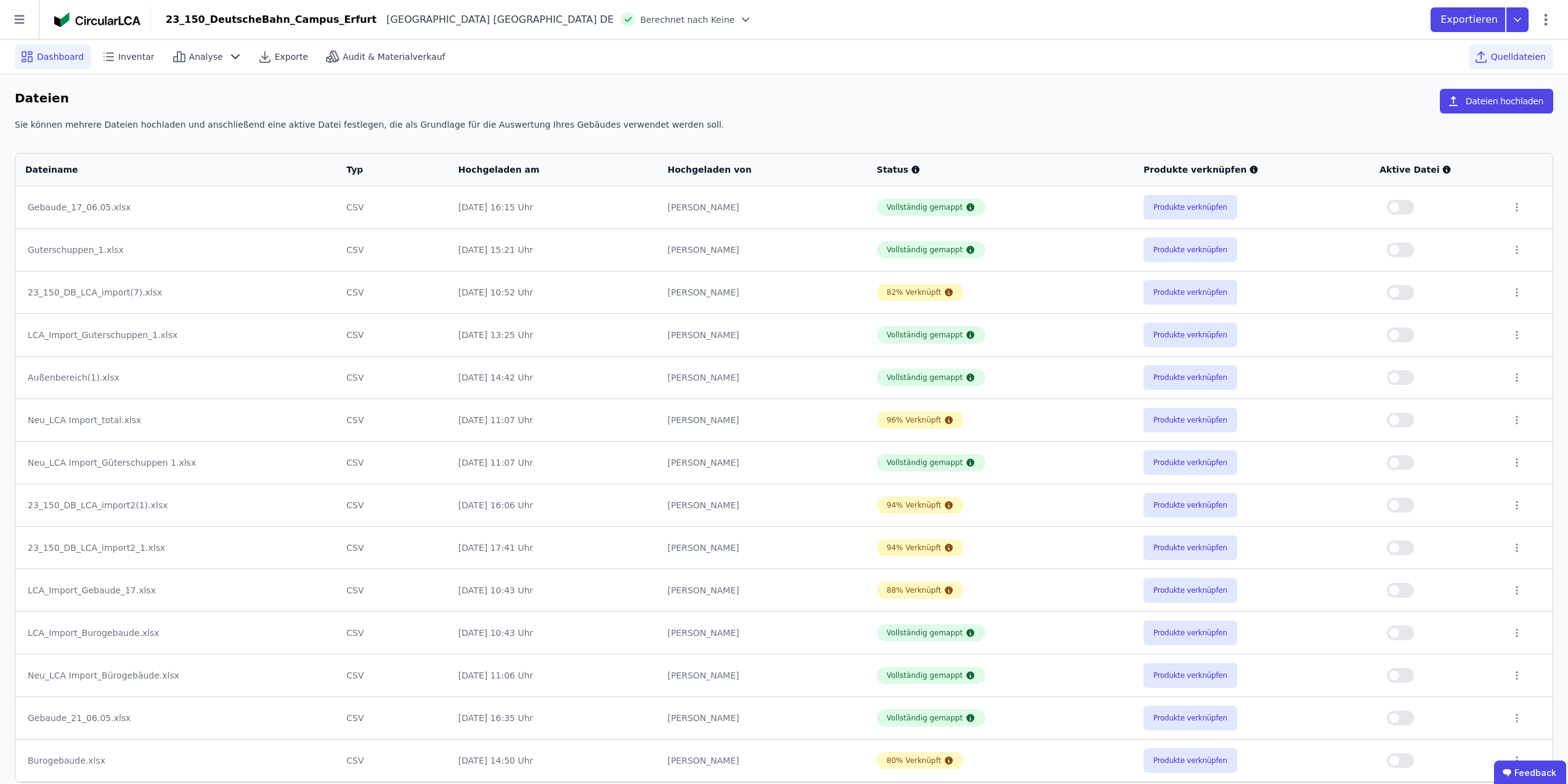
click at [56, 60] on span "Dashboard" at bounding box center [60, 56] width 47 height 12
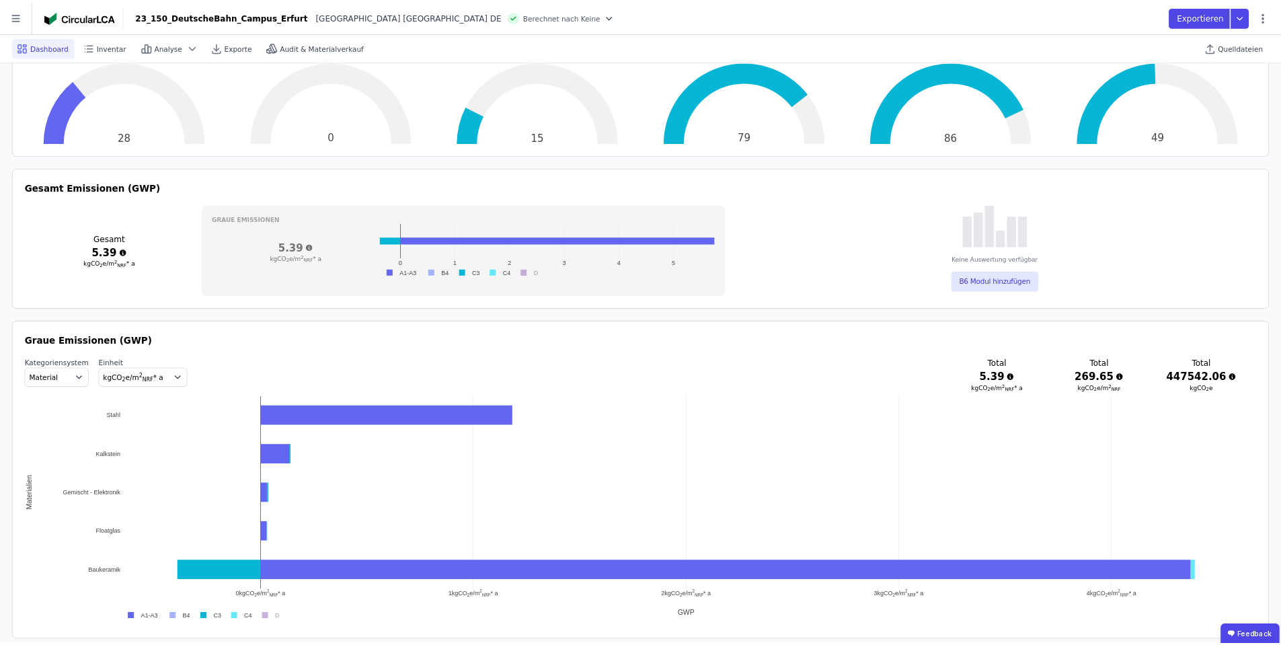
scroll to position [391, 0]
